Goal: Task Accomplishment & Management: Complete application form

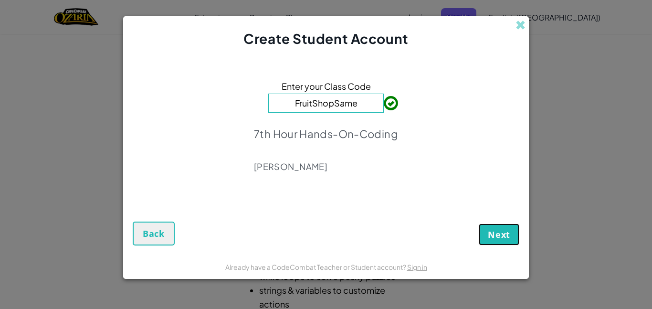
click at [487, 235] on button "Next" at bounding box center [499, 234] width 41 height 22
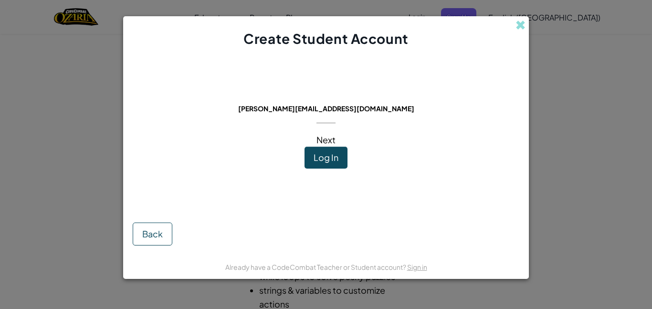
click at [328, 137] on span "Next" at bounding box center [326, 139] width 19 height 11
click at [332, 155] on span "Log In" at bounding box center [326, 157] width 25 height 11
